Goal: Navigation & Orientation: Find specific page/section

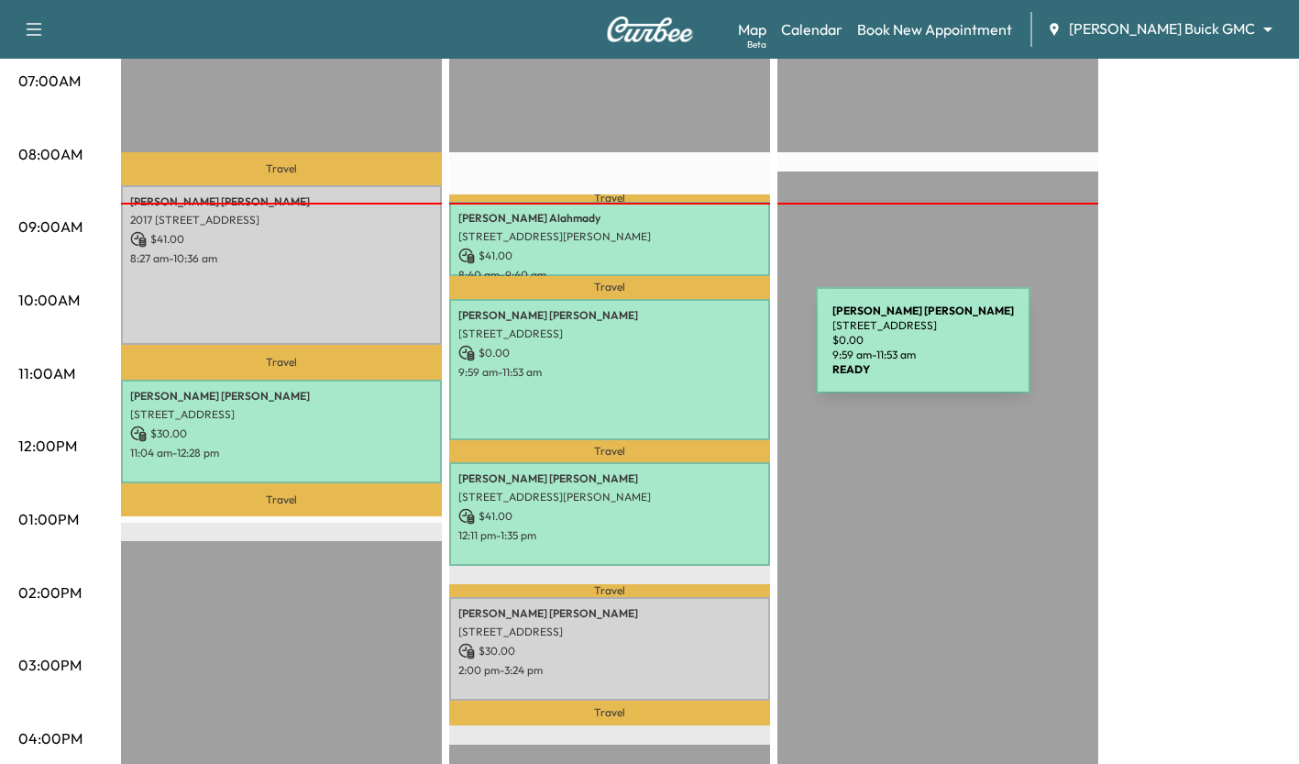
scroll to position [426, 0]
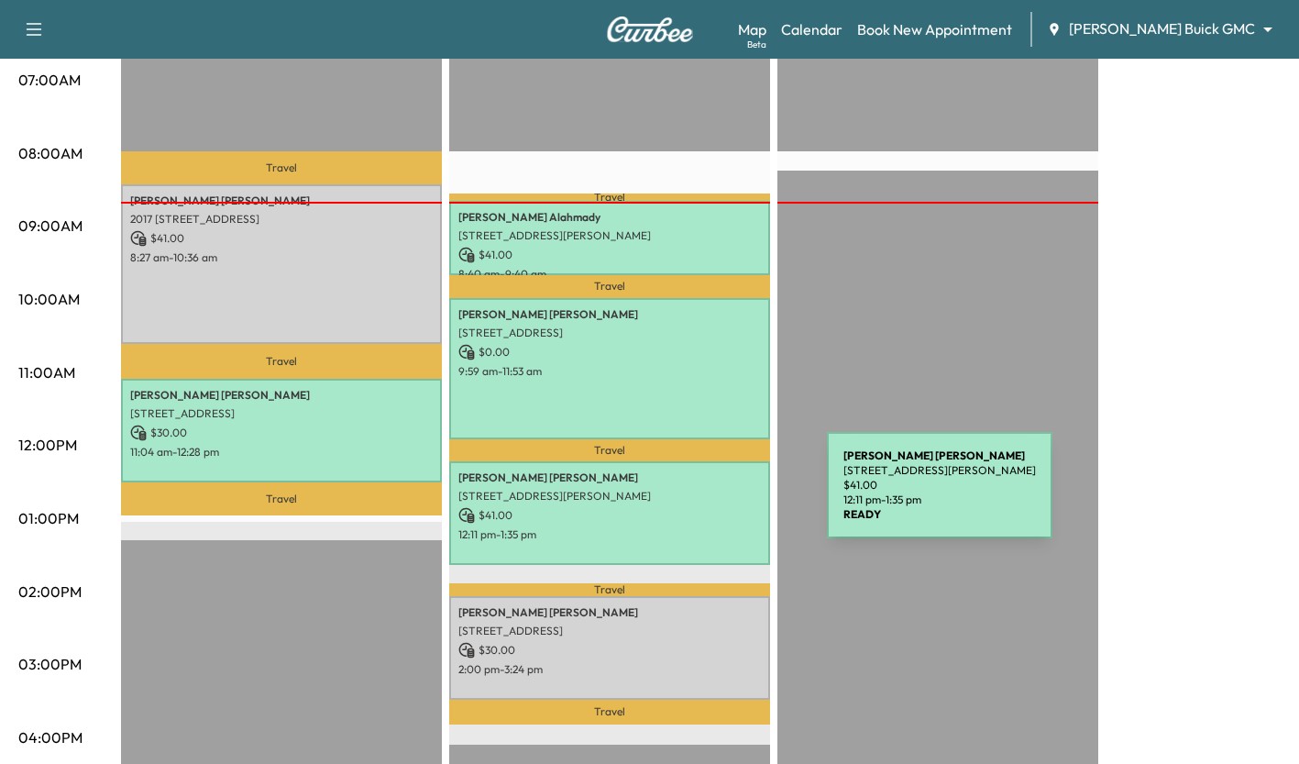
click at [690, 496] on p "[STREET_ADDRESS][PERSON_NAME]" at bounding box center [609, 496] width 303 height 15
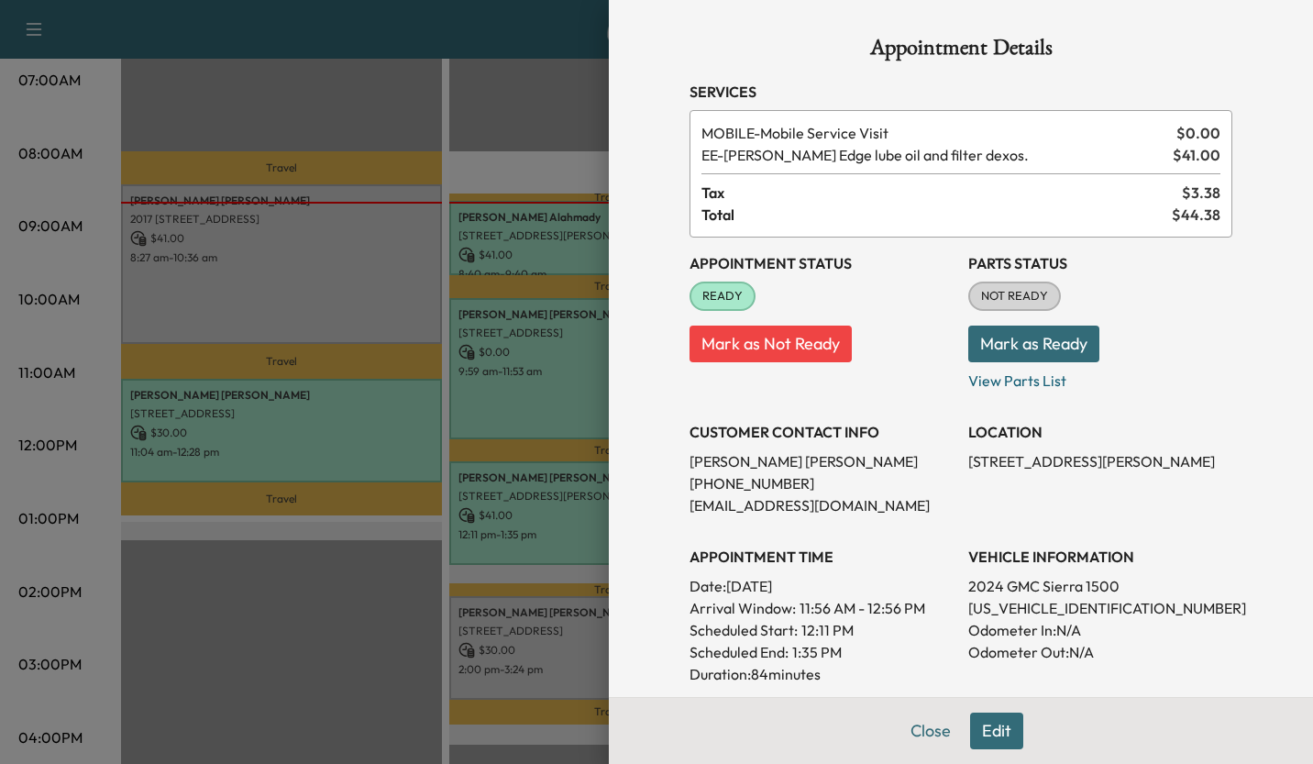
click at [399, 581] on div at bounding box center [656, 382] width 1313 height 764
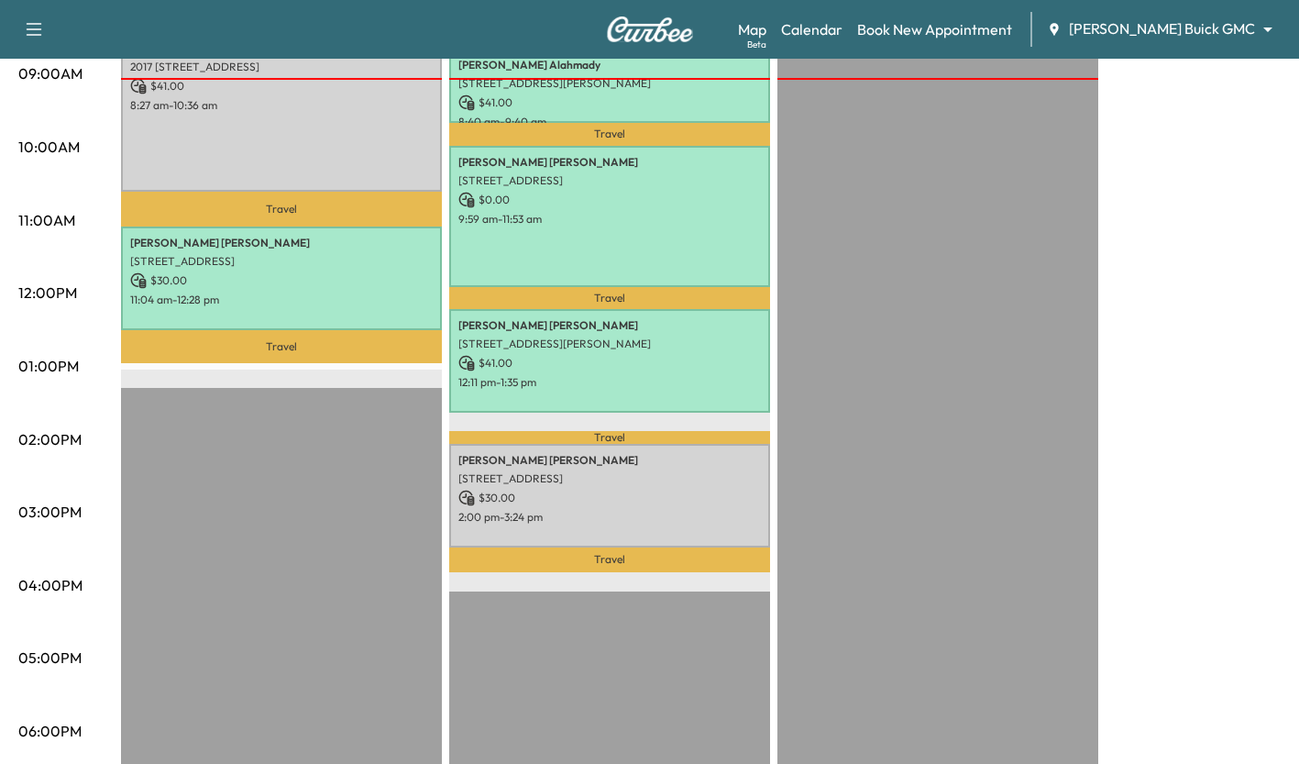
scroll to position [667, 0]
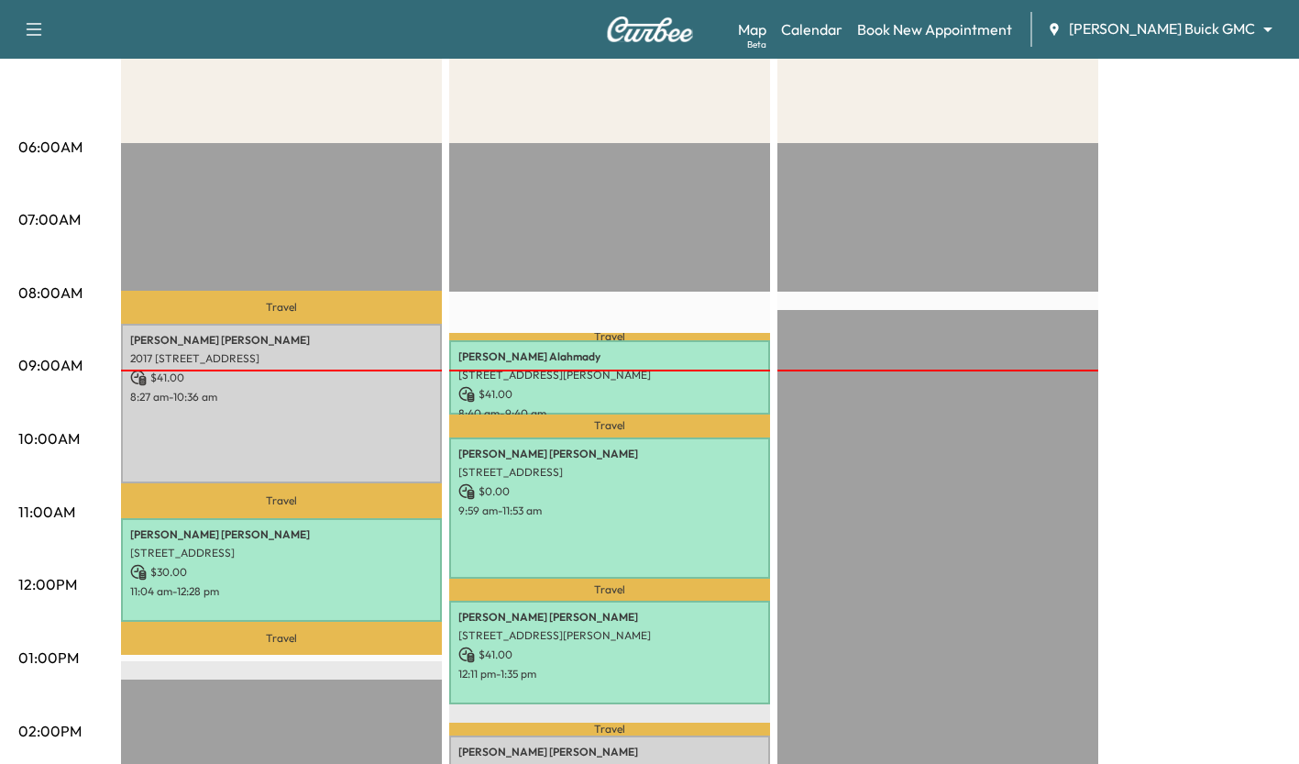
click at [902, 505] on div "EST Start" at bounding box center [938, 735] width 321 height 1185
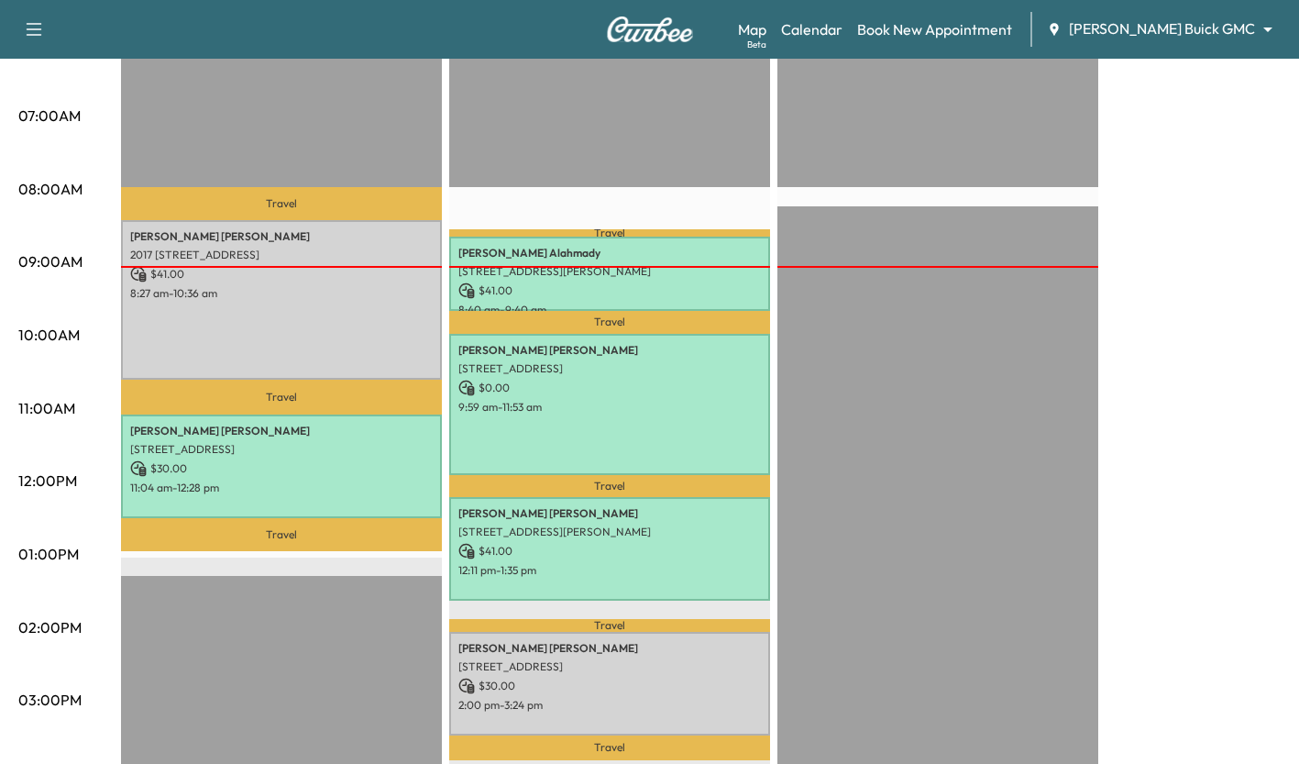
scroll to position [392, 0]
click at [805, 35] on div "Support Log Out Map Beta Calendar Book New Appointment Ewing Buick GMC ********…" at bounding box center [649, 29] width 1299 height 59
click at [767, 31] on link "Map Beta" at bounding box center [752, 29] width 28 height 22
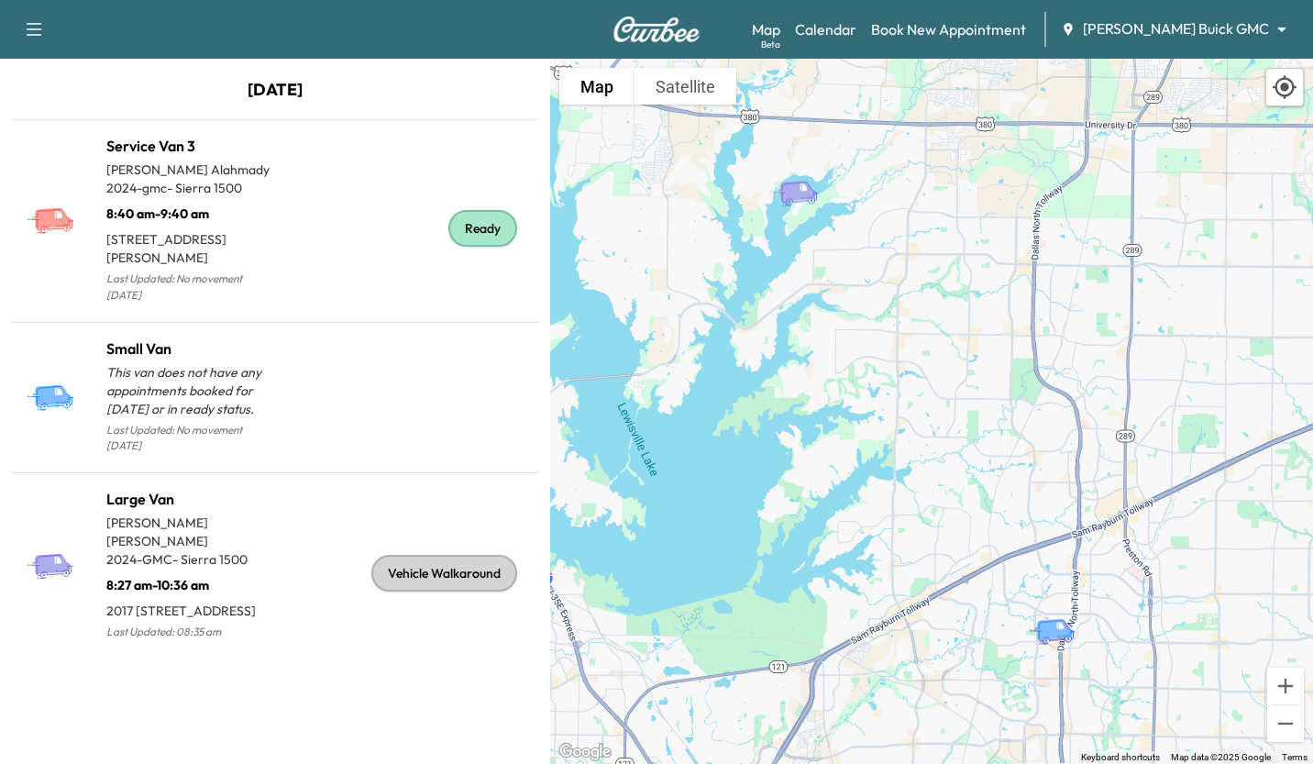
click at [342, 215] on div "Ready" at bounding box center [403, 228] width 257 height 158
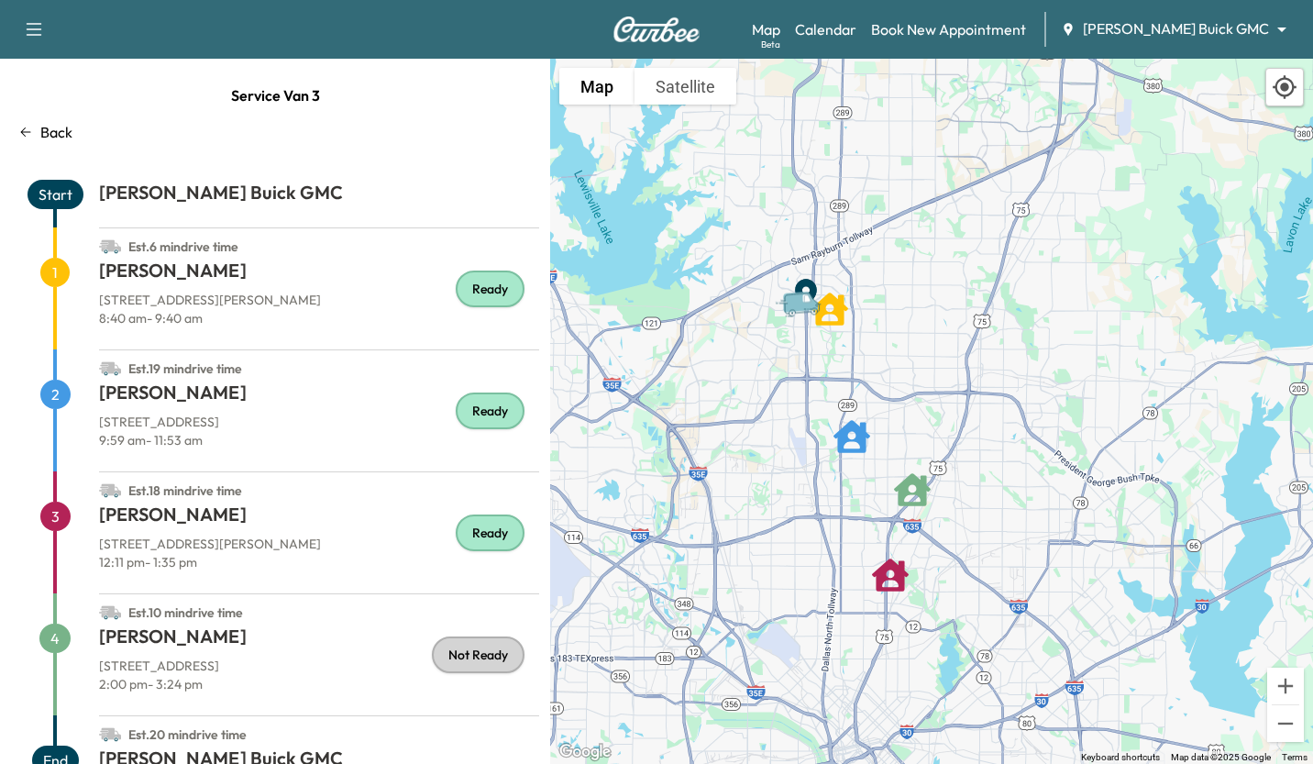
drag, startPoint x: 973, startPoint y: 517, endPoint x: 866, endPoint y: 600, distance: 134.6
click at [866, 600] on div "To activate drag with keyboard, press Alt + Enter. Once in keyboard drag state,…" at bounding box center [931, 411] width 763 height 705
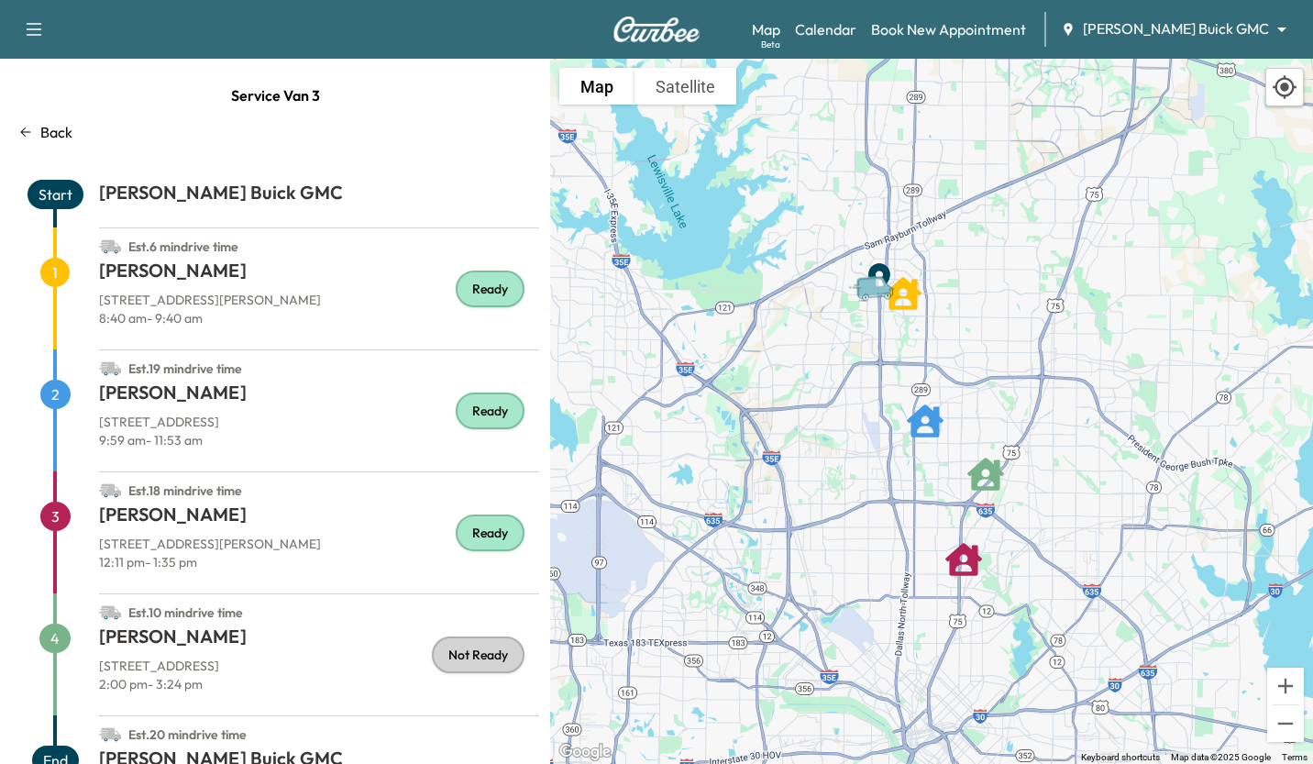
click at [856, 25] on link "Calendar" at bounding box center [825, 29] width 61 height 22
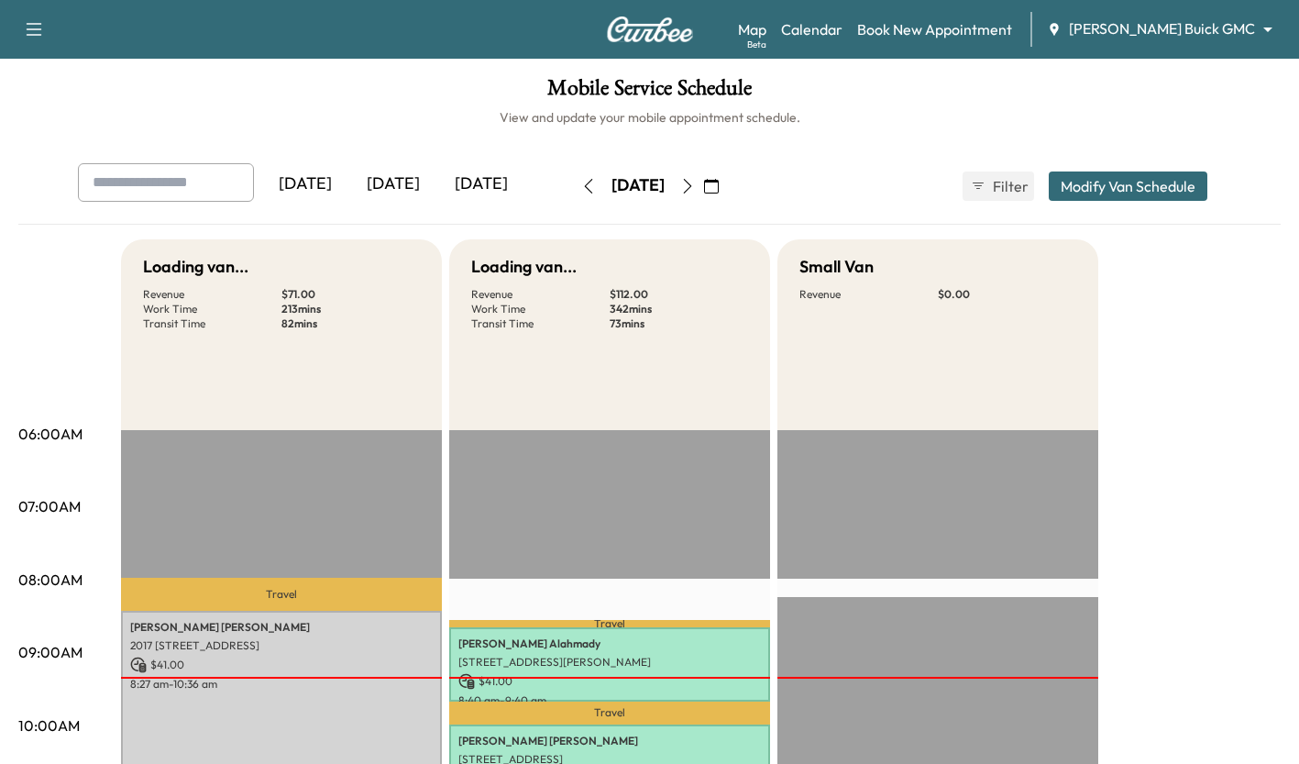
click at [384, 186] on div "[DATE]" at bounding box center [393, 184] width 88 height 42
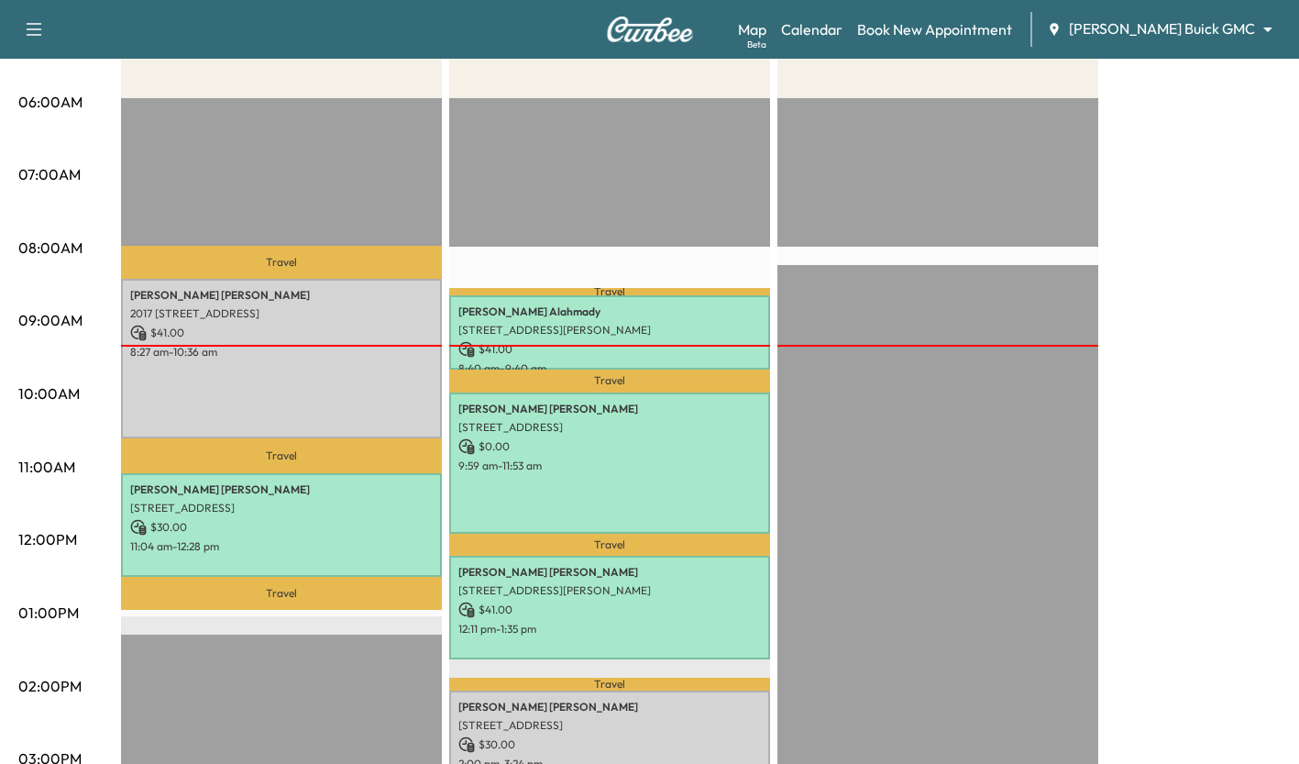
scroll to position [330, 0]
